Goal: Find specific page/section: Find specific page/section

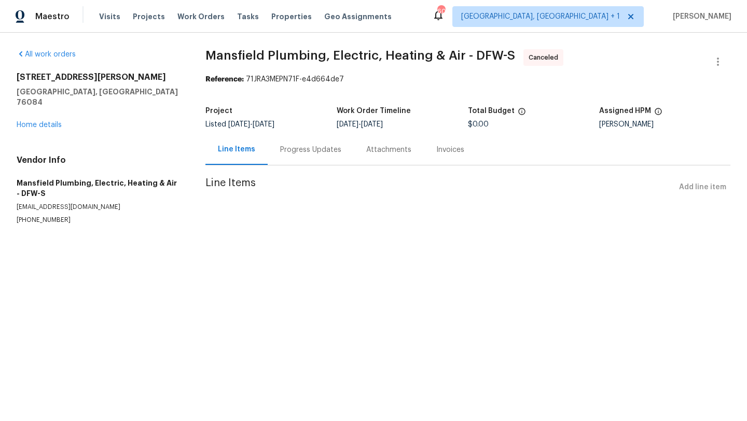
click at [310, 159] on div "Progress Updates" at bounding box center [311, 149] width 86 height 31
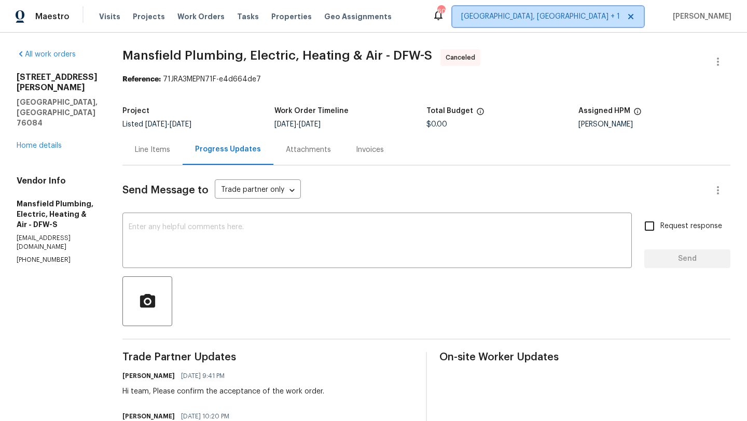
click at [620, 19] on span "[GEOGRAPHIC_DATA], [GEOGRAPHIC_DATA] + 1" at bounding box center [540, 16] width 159 height 10
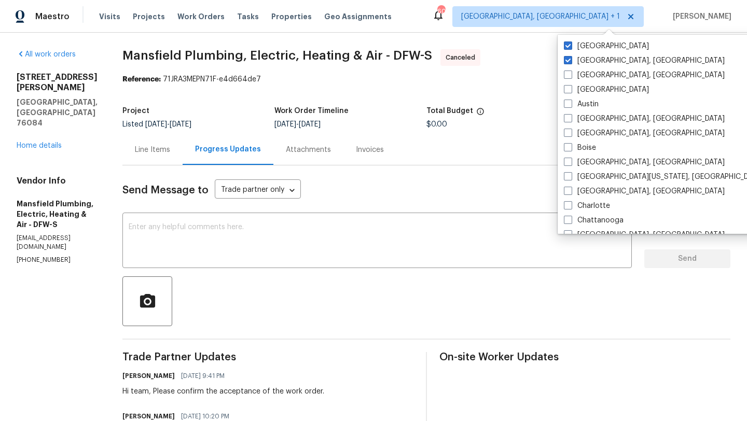
click at [536, 114] on div "Total Budget" at bounding box center [503, 113] width 152 height 13
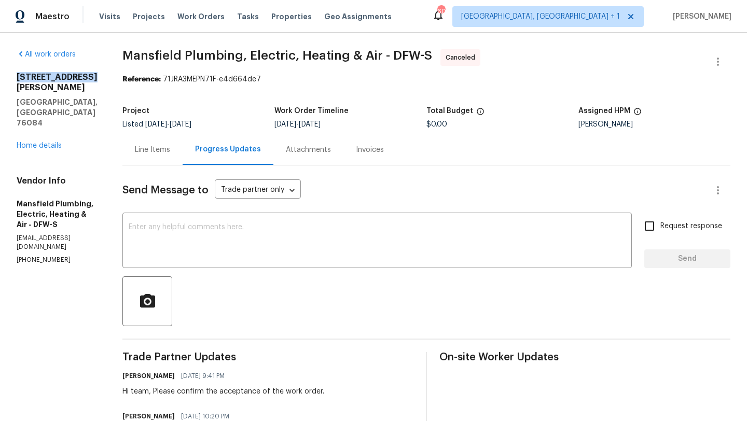
drag, startPoint x: 11, startPoint y: 77, endPoint x: 89, endPoint y: 75, distance: 77.9
click at [89, 75] on div "All work orders [STREET_ADDRESS][PERSON_NAME] Home details Vendor Info Mansfiel…" at bounding box center [373, 301] width 747 height 537
copy h2 "[STREET_ADDRESS][PERSON_NAME]"
click at [181, 21] on span "Work Orders" at bounding box center [201, 16] width 47 height 10
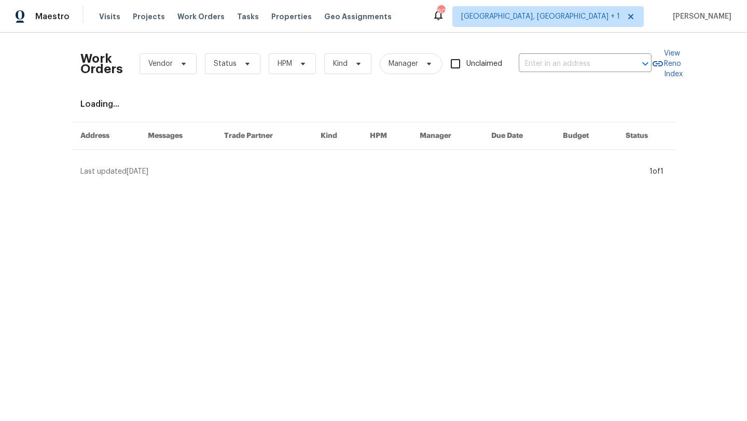
click at [539, 51] on div "Work Orders Vendor Status HPM Kind Manager Unclaimed ​" at bounding box center [365, 64] width 571 height 46
click at [538, 58] on input "text" at bounding box center [571, 64] width 104 height 16
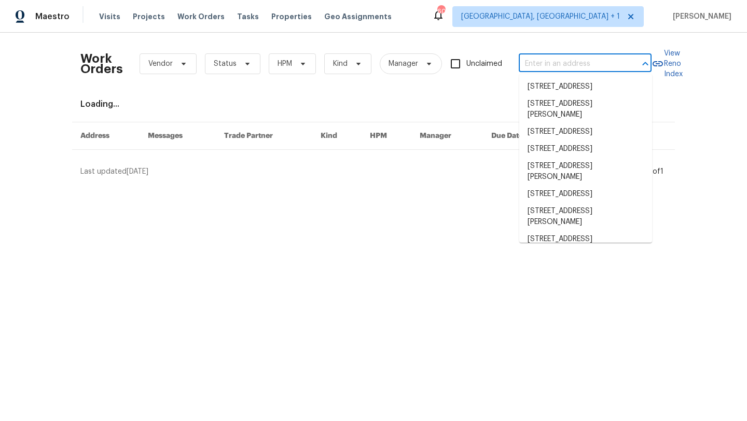
paste input "[STREET_ADDRESS][PERSON_NAME]"
type input "[STREET_ADDRESS][PERSON_NAME]"
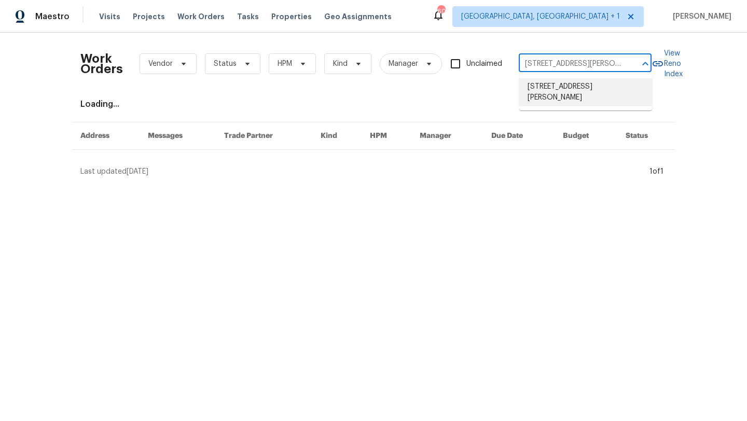
click at [551, 90] on li "[STREET_ADDRESS][PERSON_NAME]" at bounding box center [586, 92] width 133 height 28
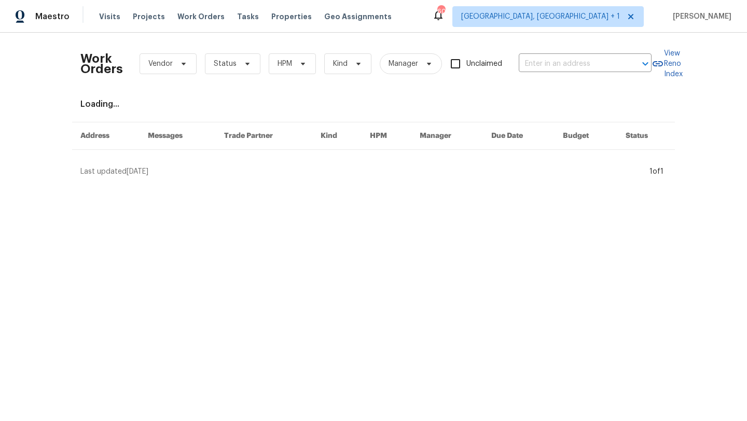
type input "[STREET_ADDRESS][PERSON_NAME]"
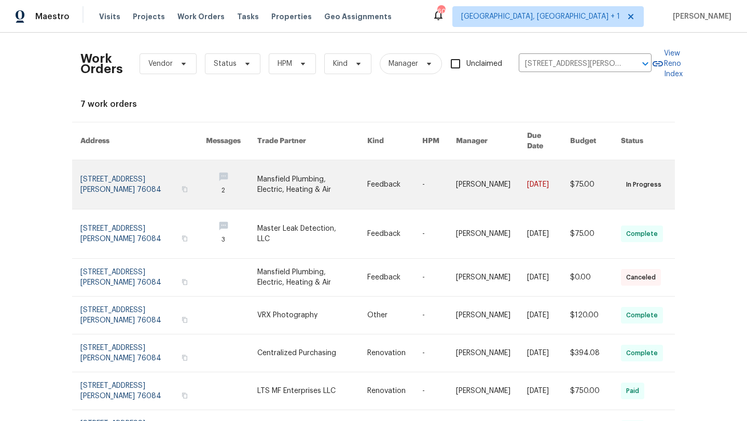
click at [301, 170] on link at bounding box center [312, 184] width 110 height 49
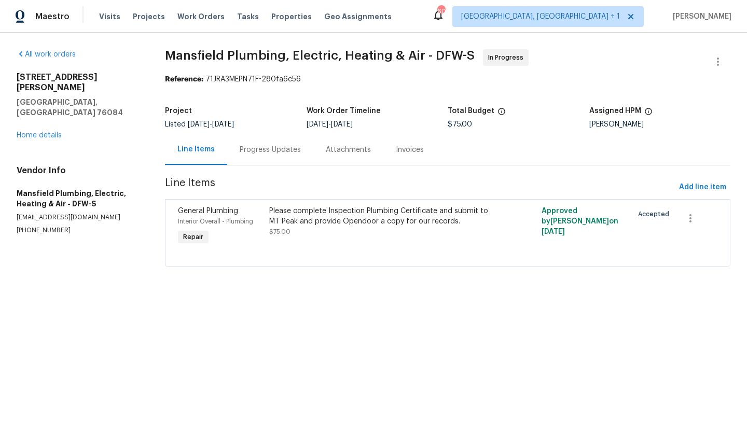
click at [258, 149] on div "Progress Updates" at bounding box center [270, 150] width 61 height 10
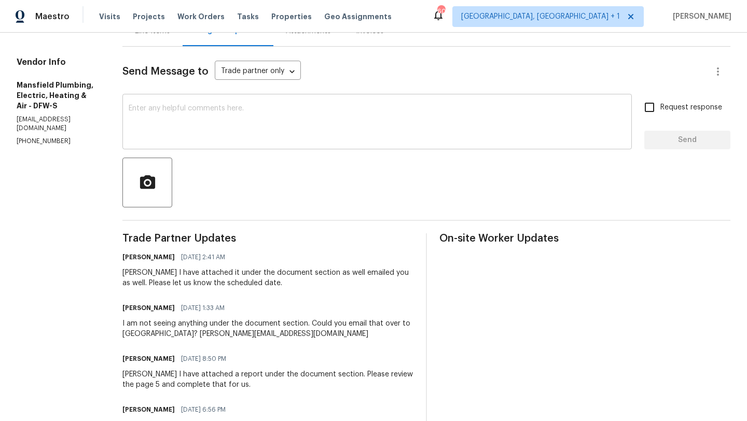
scroll to position [116, 0]
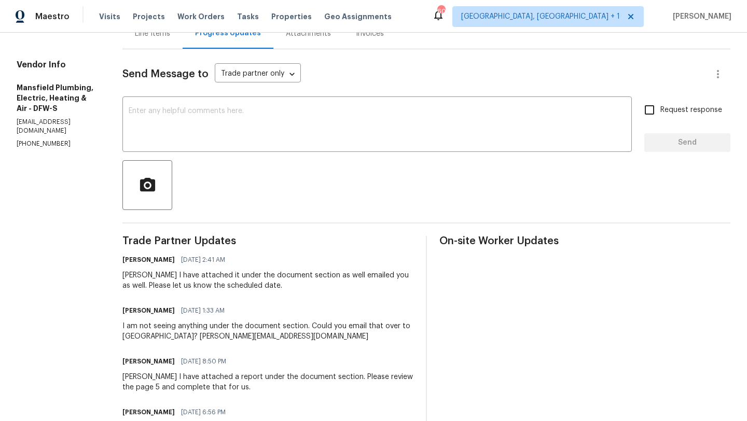
click at [329, 39] on div "Attachments" at bounding box center [309, 33] width 70 height 31
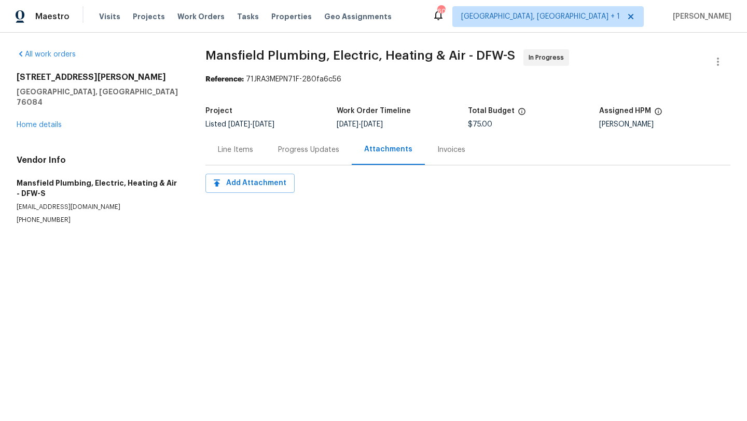
click at [444, 149] on div "Invoices" at bounding box center [452, 150] width 28 height 10
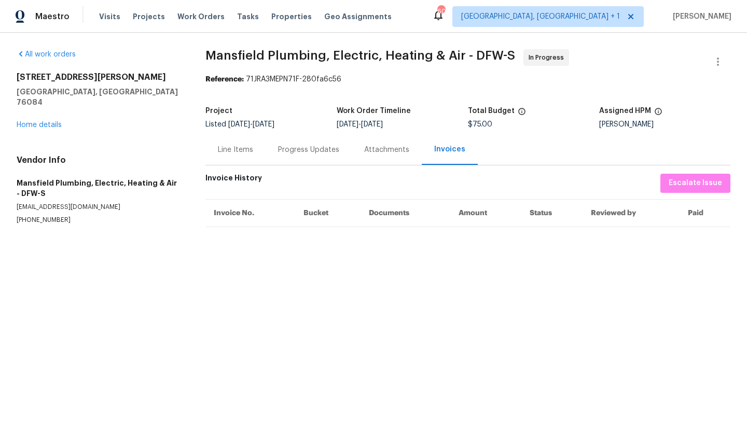
click at [353, 144] on div "Attachments" at bounding box center [387, 149] width 70 height 31
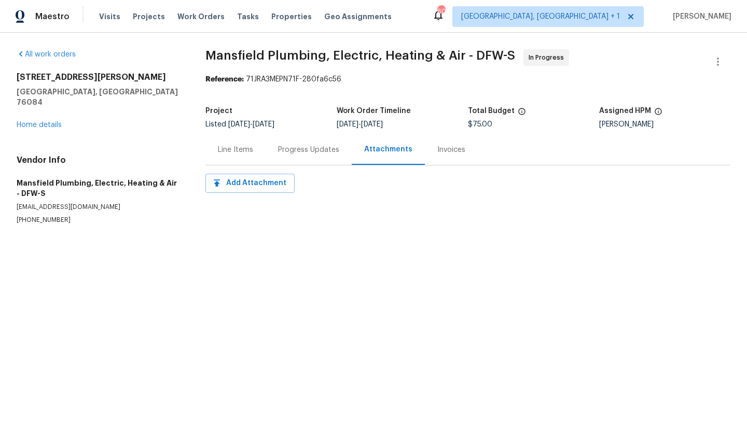
click at [323, 146] on div "Progress Updates" at bounding box center [308, 150] width 61 height 10
